Goal: Navigation & Orientation: Find specific page/section

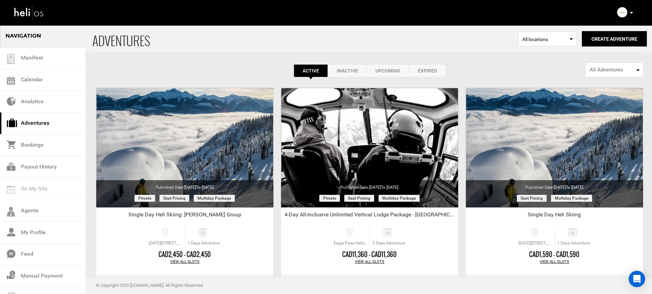
click at [632, 13] on icon at bounding box center [631, 13] width 3 height 2
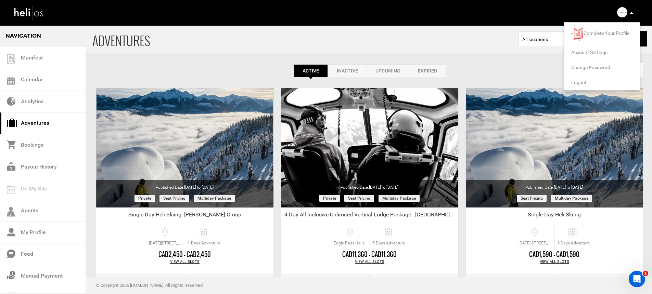
click at [576, 80] on span "Logout" at bounding box center [578, 82] width 15 height 5
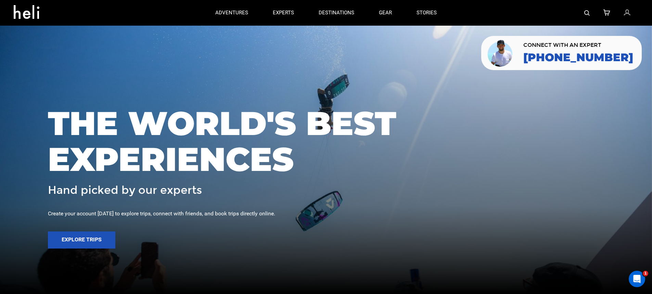
click at [627, 13] on icon at bounding box center [627, 13] width 6 height 9
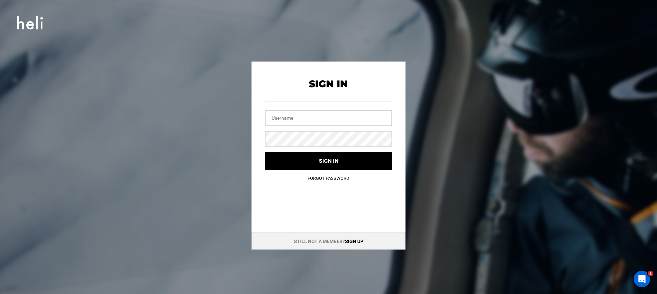
click at [320, 115] on input "text" at bounding box center [328, 118] width 127 height 15
type input "[PERSON_NAME][EMAIL_ADDRESS][DOMAIN_NAME]"
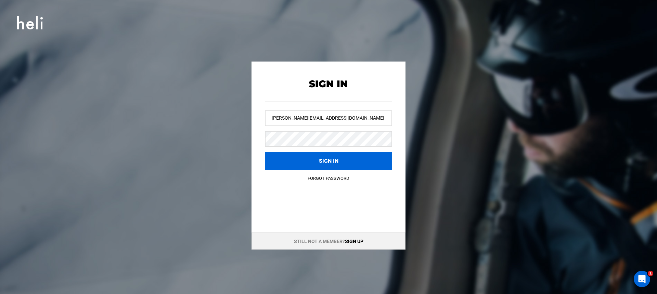
click at [279, 165] on button "Sign in" at bounding box center [328, 161] width 127 height 18
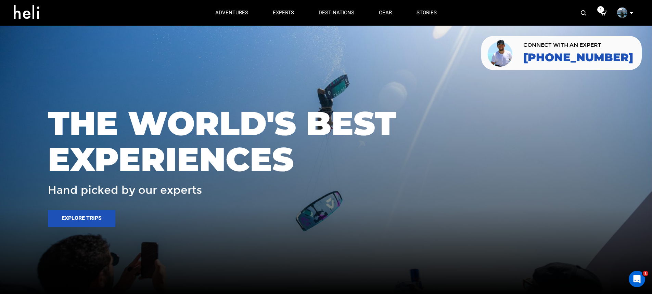
click at [602, 15] on icon at bounding box center [603, 13] width 7 height 9
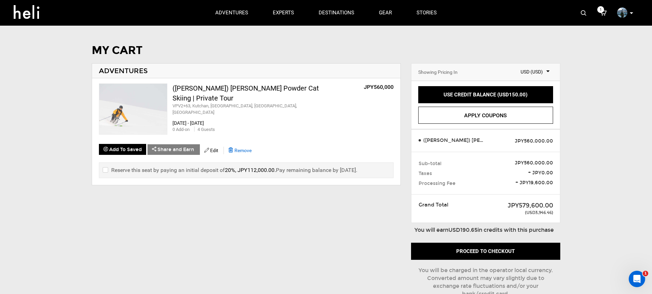
click at [240, 148] on span "Remove" at bounding box center [242, 150] width 17 height 5
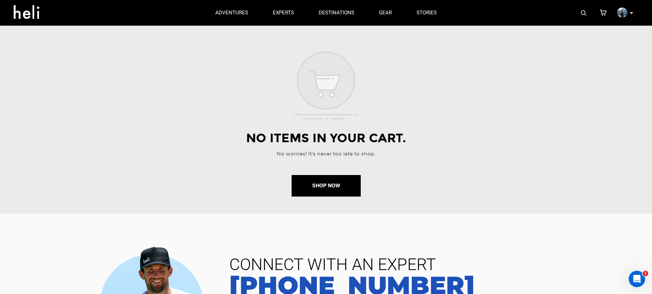
click at [632, 15] on p at bounding box center [631, 13] width 4 height 8
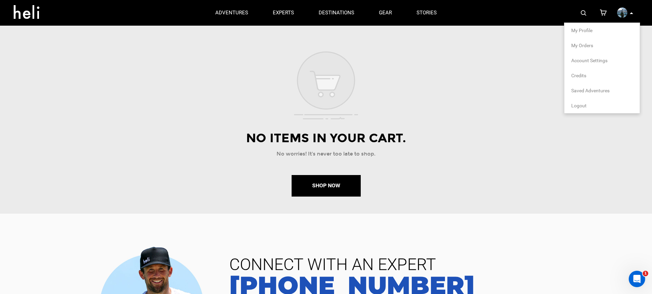
click at [576, 31] on span "My Profile" at bounding box center [581, 30] width 21 height 5
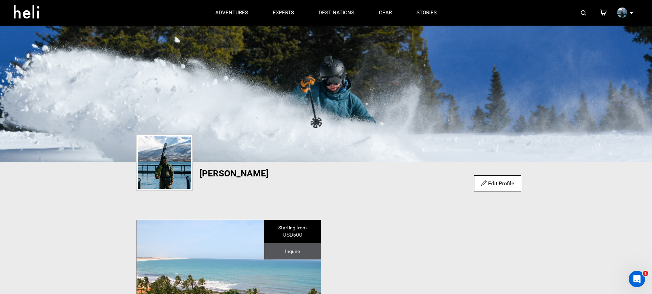
click at [31, 15] on icon at bounding box center [29, 9] width 31 height 11
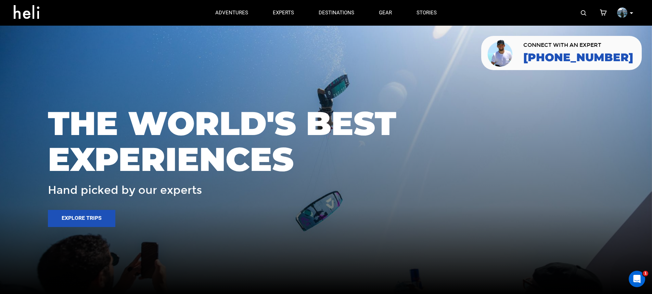
click at [631, 15] on p at bounding box center [631, 13] width 4 height 8
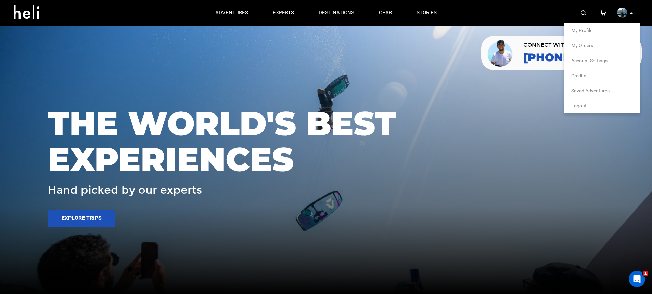
click at [621, 13] on img at bounding box center [622, 13] width 10 height 10
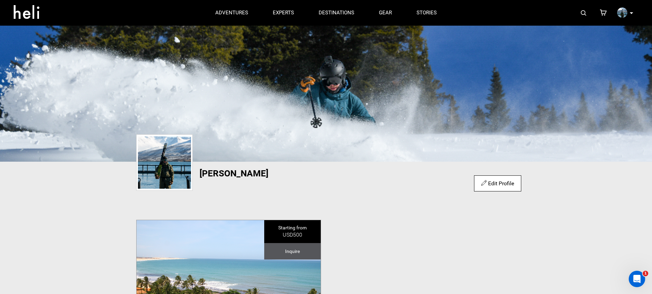
click at [168, 155] on img at bounding box center [164, 163] width 53 height 52
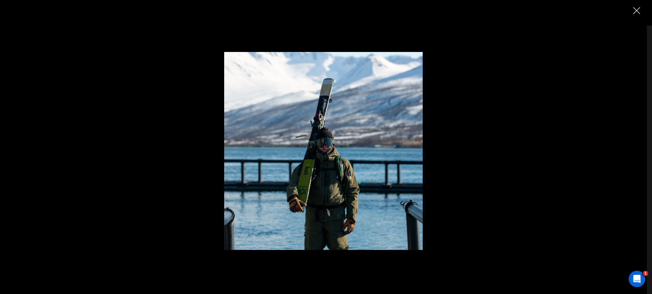
click at [157, 147] on div at bounding box center [324, 126] width 504 height 249
click at [635, 12] on img "Close" at bounding box center [636, 10] width 7 height 7
